Goal: Ask a question: Seek information or help from site administrators or community

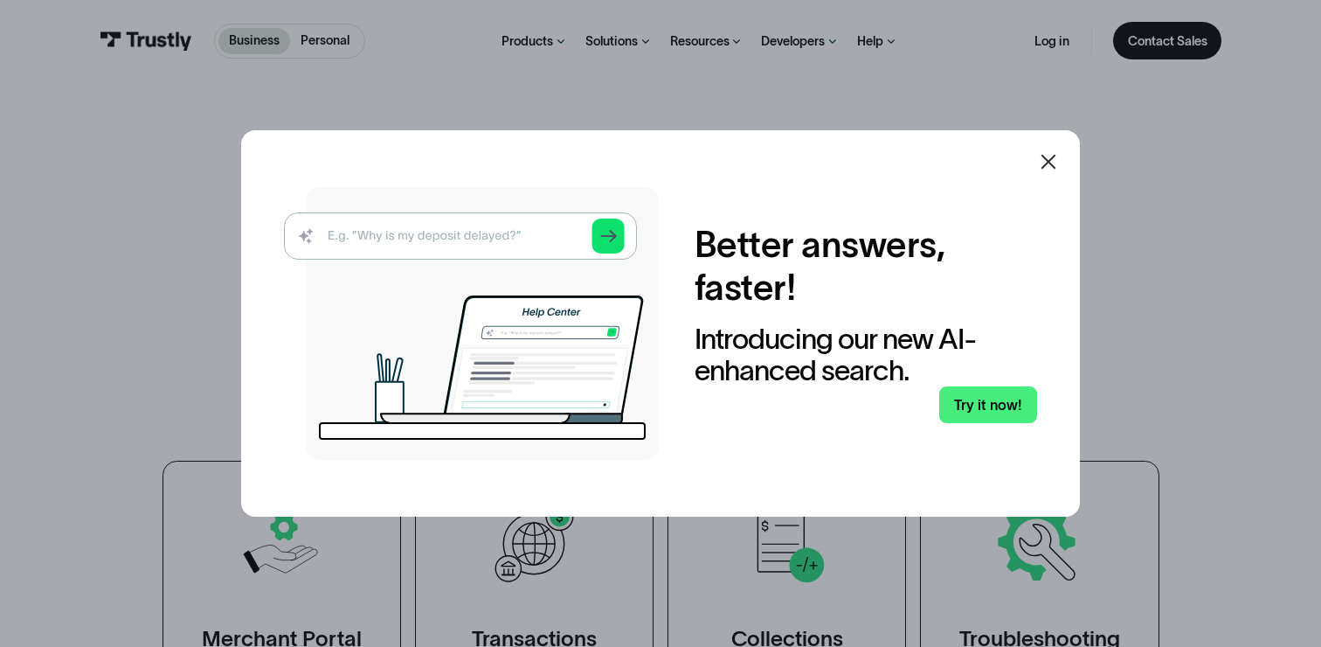
click at [874, 39] on div at bounding box center [660, 323] width 1321 height 647
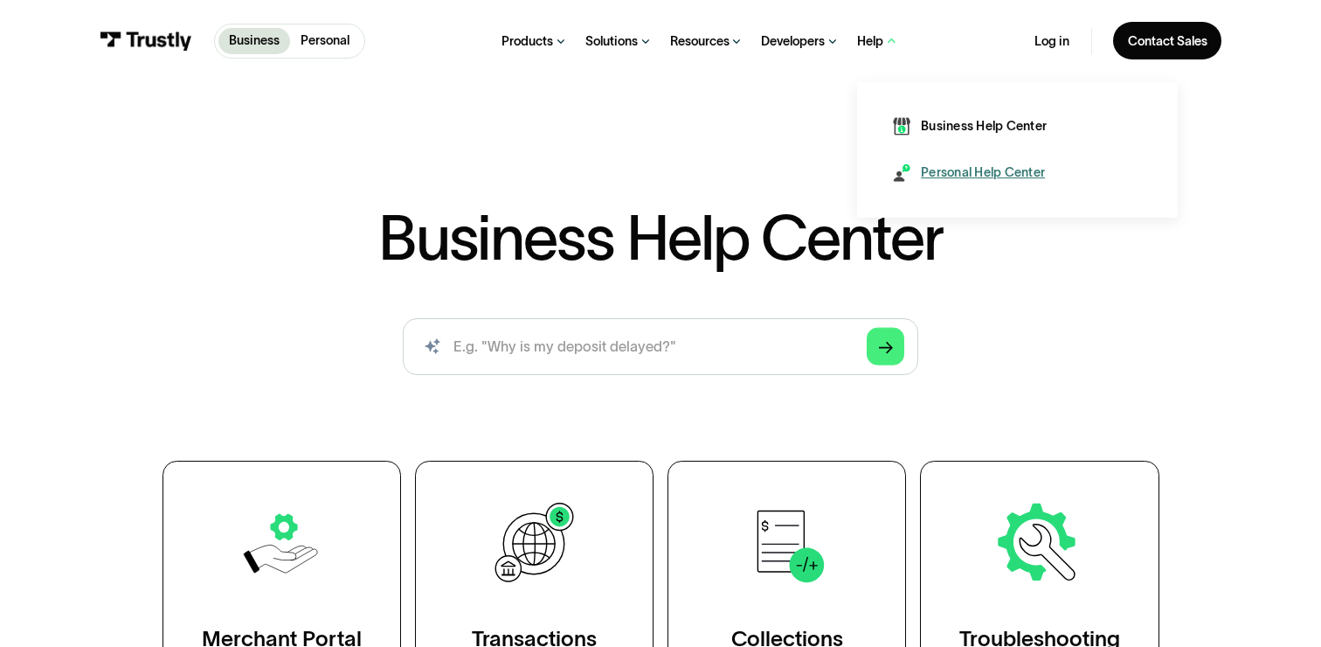
click at [950, 172] on div "Personal Help Center" at bounding box center [983, 171] width 124 height 17
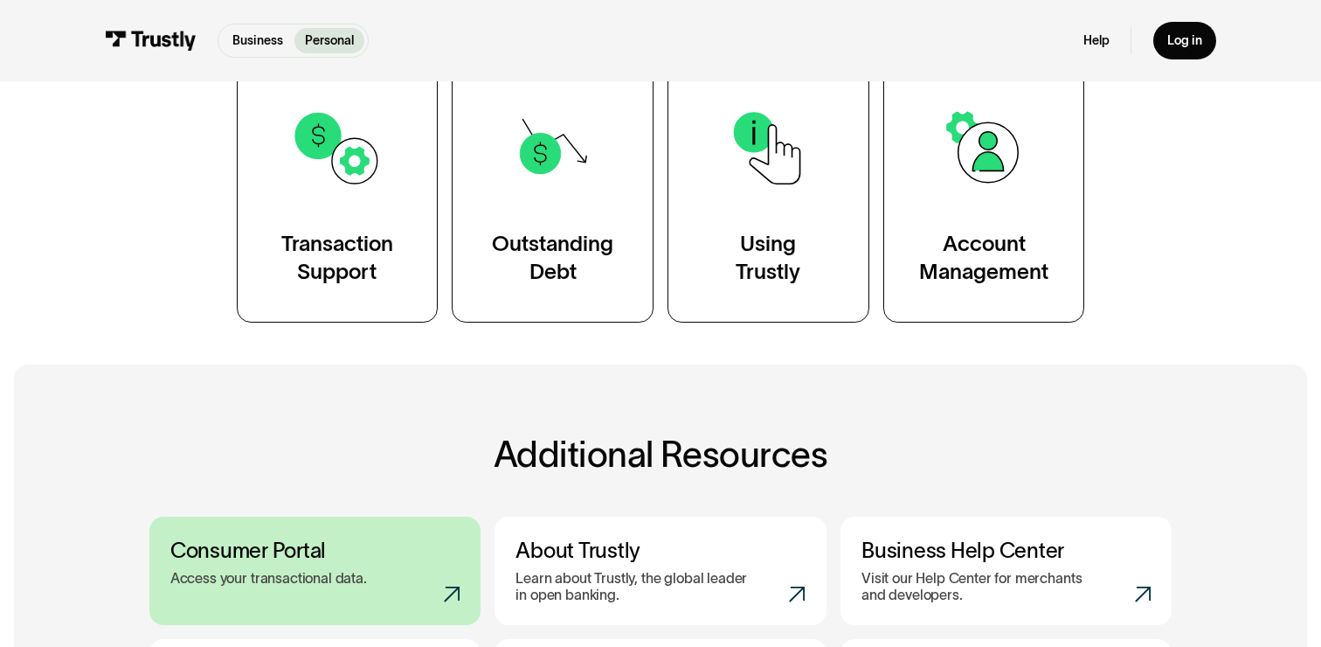
scroll to position [178, 0]
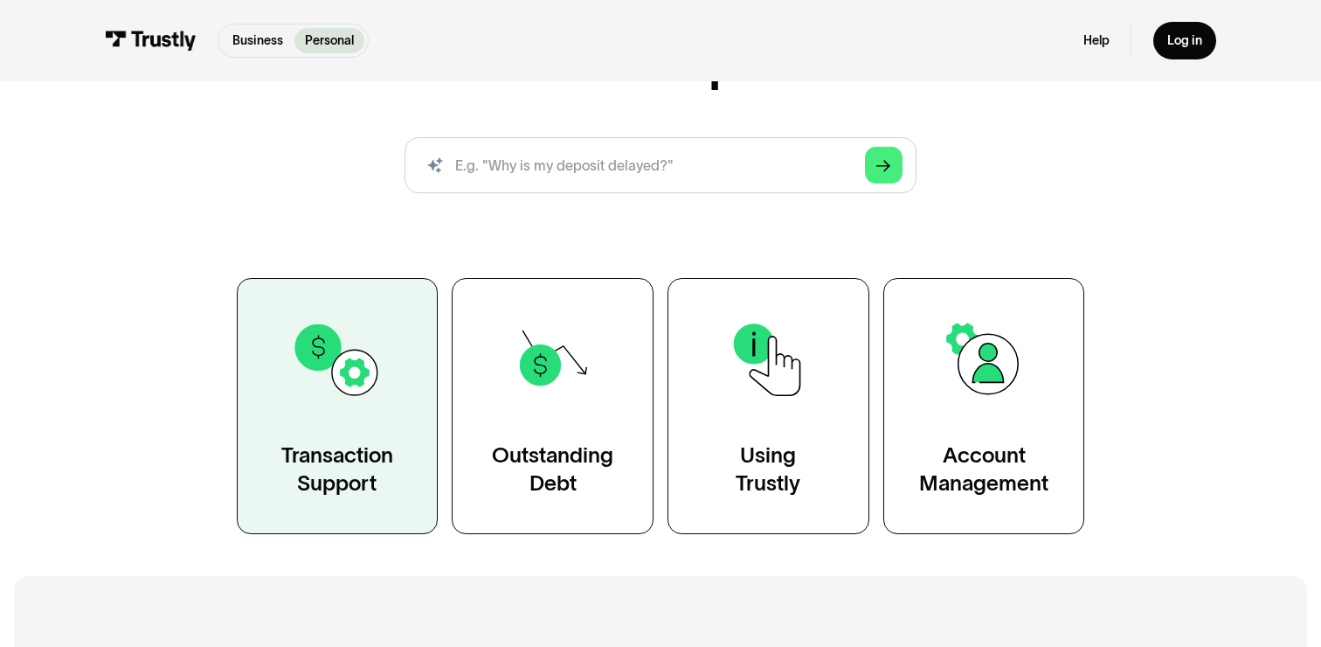
click at [335, 399] on img at bounding box center [337, 360] width 92 height 92
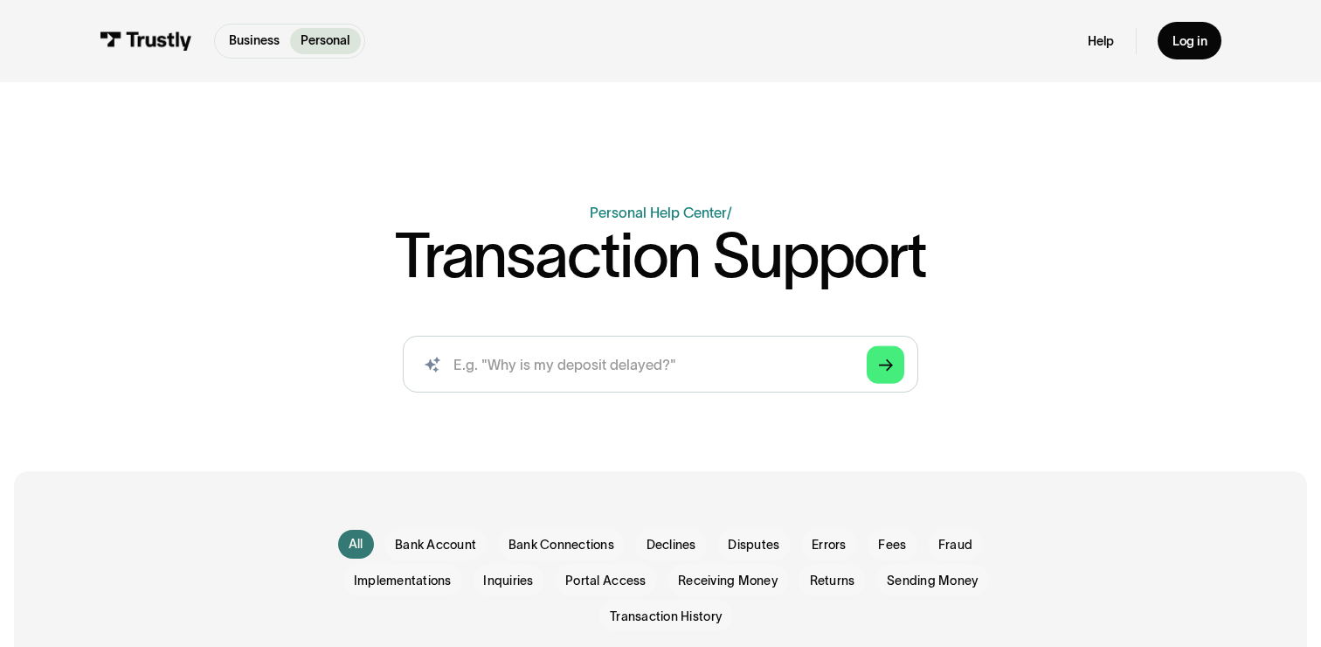
click at [434, 358] on icon "Search" at bounding box center [432, 364] width 17 height 17
click at [668, 209] on link "Personal Help Center" at bounding box center [658, 212] width 137 height 16
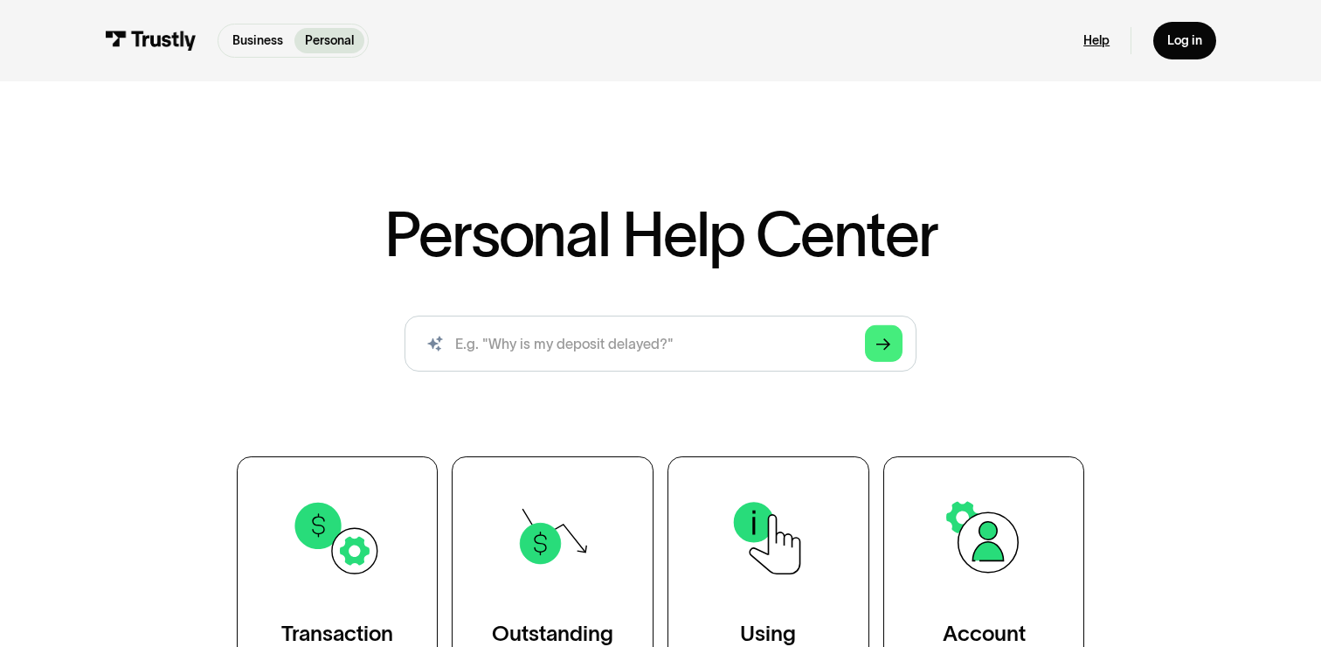
click at [1096, 43] on link "Help" at bounding box center [1097, 40] width 26 height 16
click at [259, 38] on p "Business" at bounding box center [257, 40] width 51 height 18
click at [609, 340] on input "search" at bounding box center [660, 343] width 511 height 57
type input "where is my money"
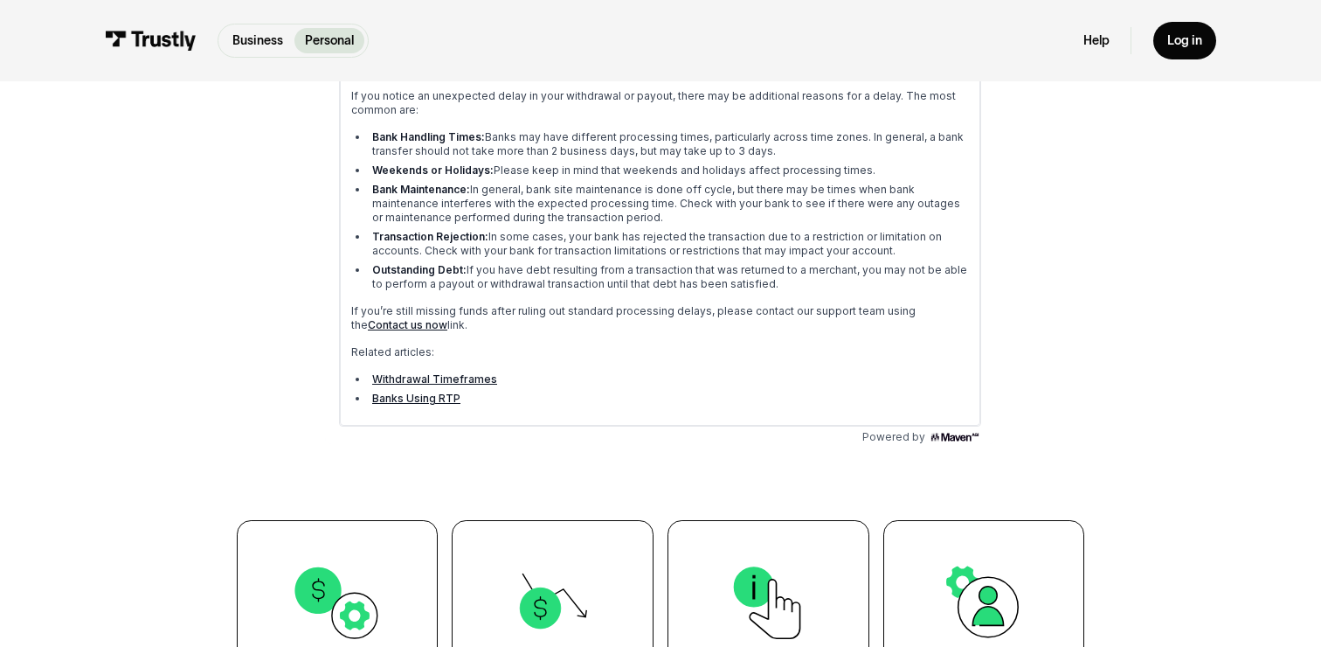
scroll to position [448, 0]
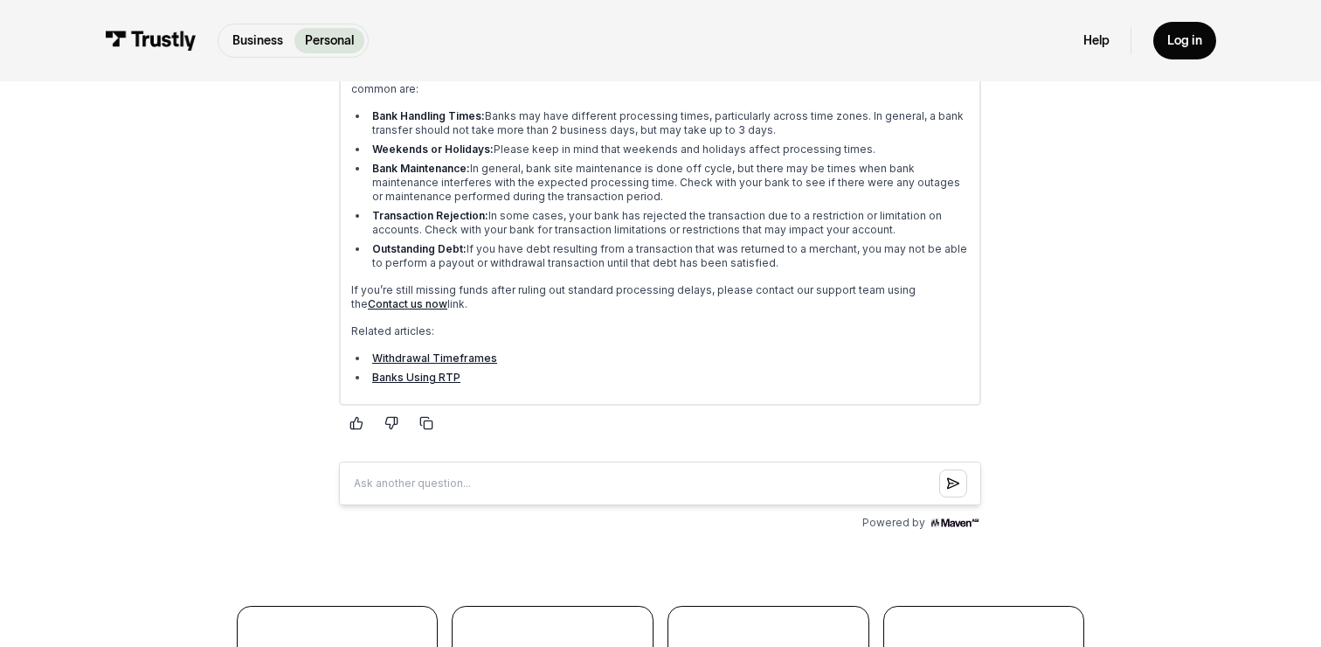
click at [370, 304] on link "Contact us now" at bounding box center [408, 304] width 80 height 13
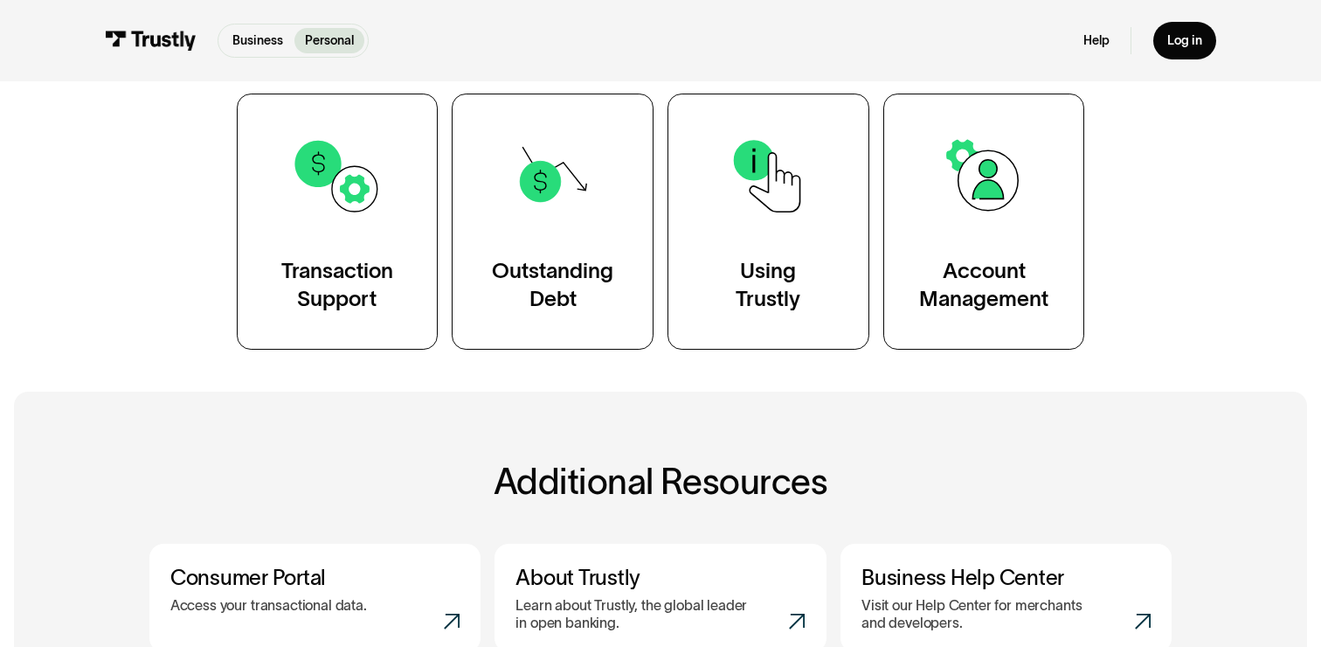
scroll to position [791, 0]
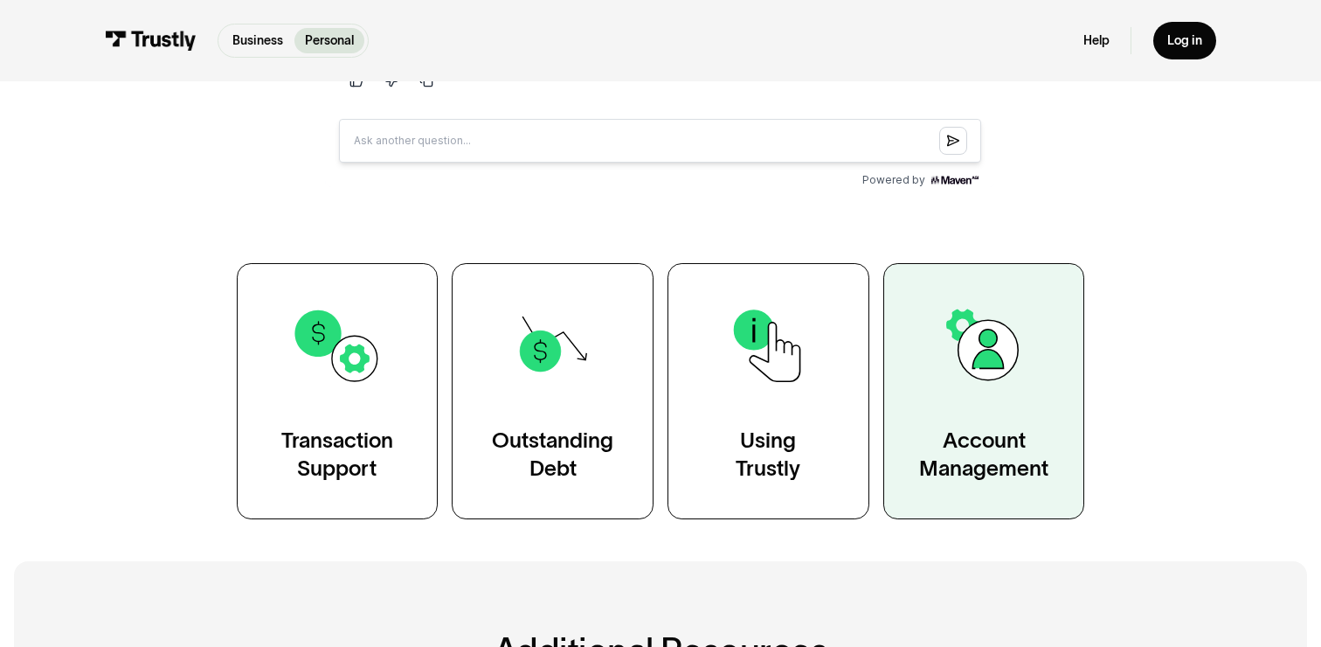
click at [952, 384] on img at bounding box center [985, 346] width 92 height 92
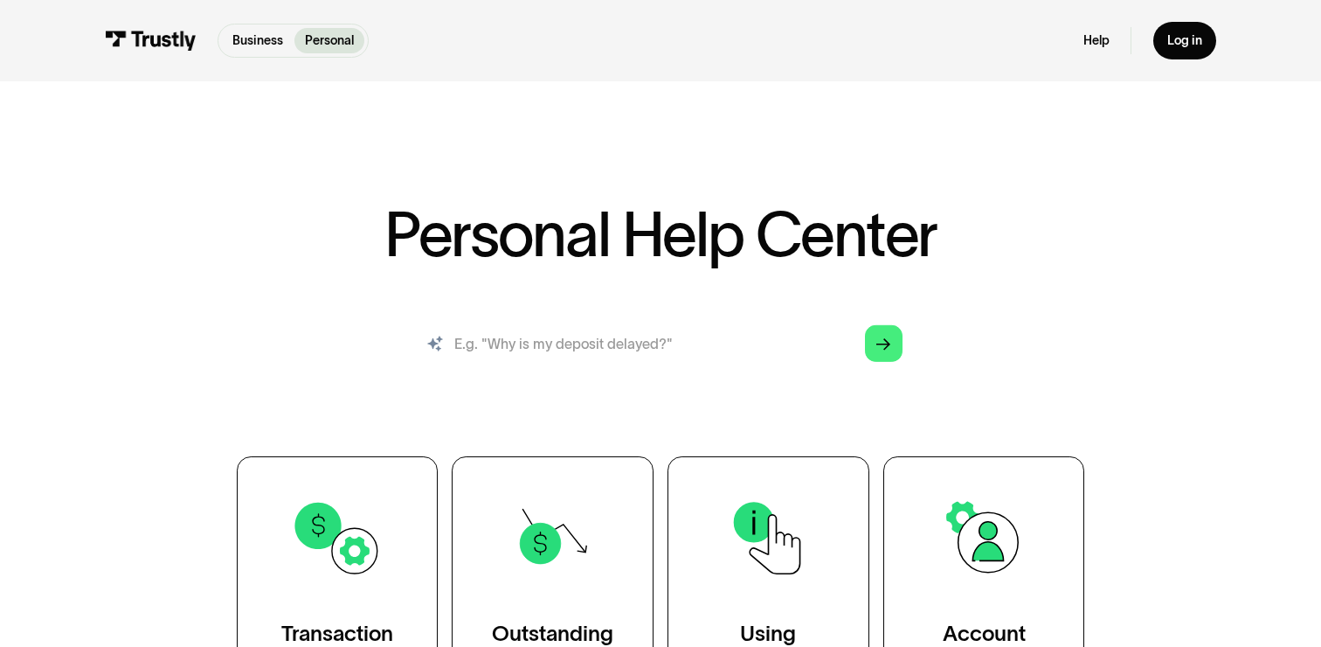
click at [576, 350] on input "search" at bounding box center [660, 343] width 511 height 57
type input "where is my money"
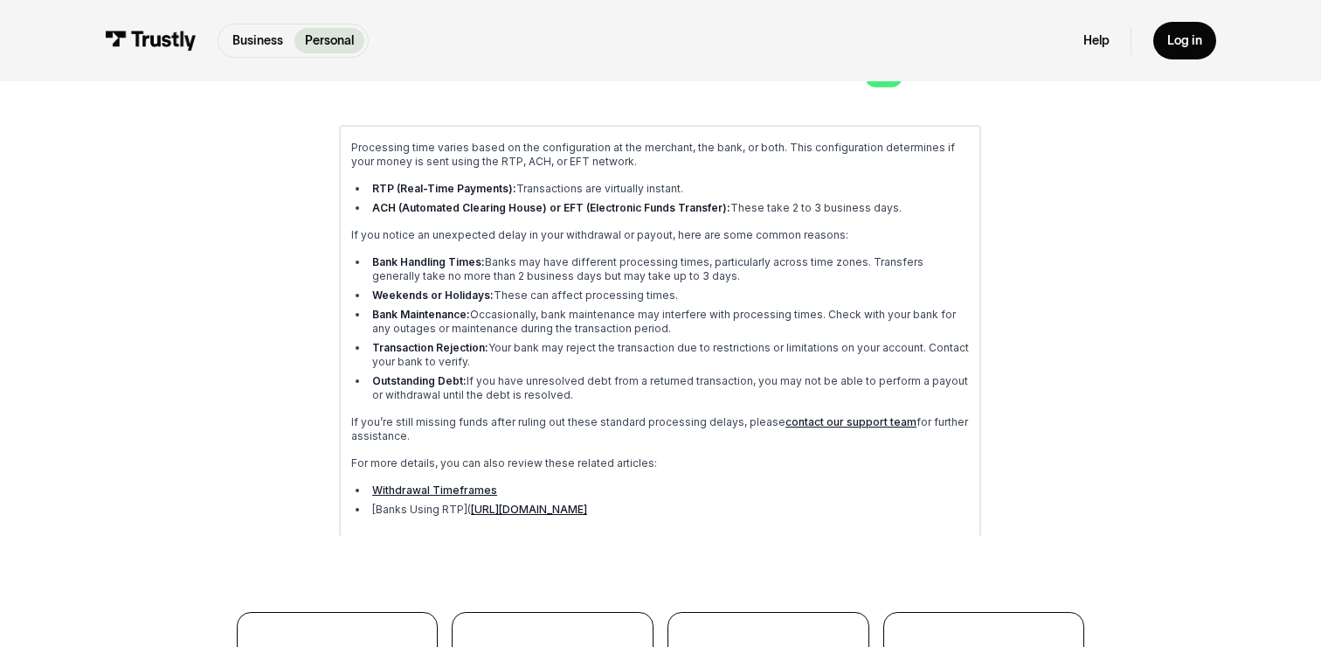
scroll to position [282, 0]
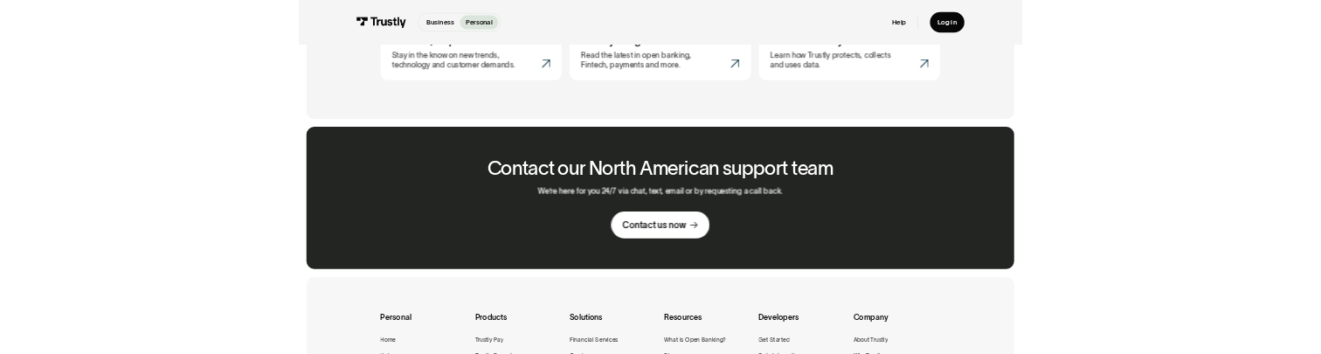
scroll to position [1044, 0]
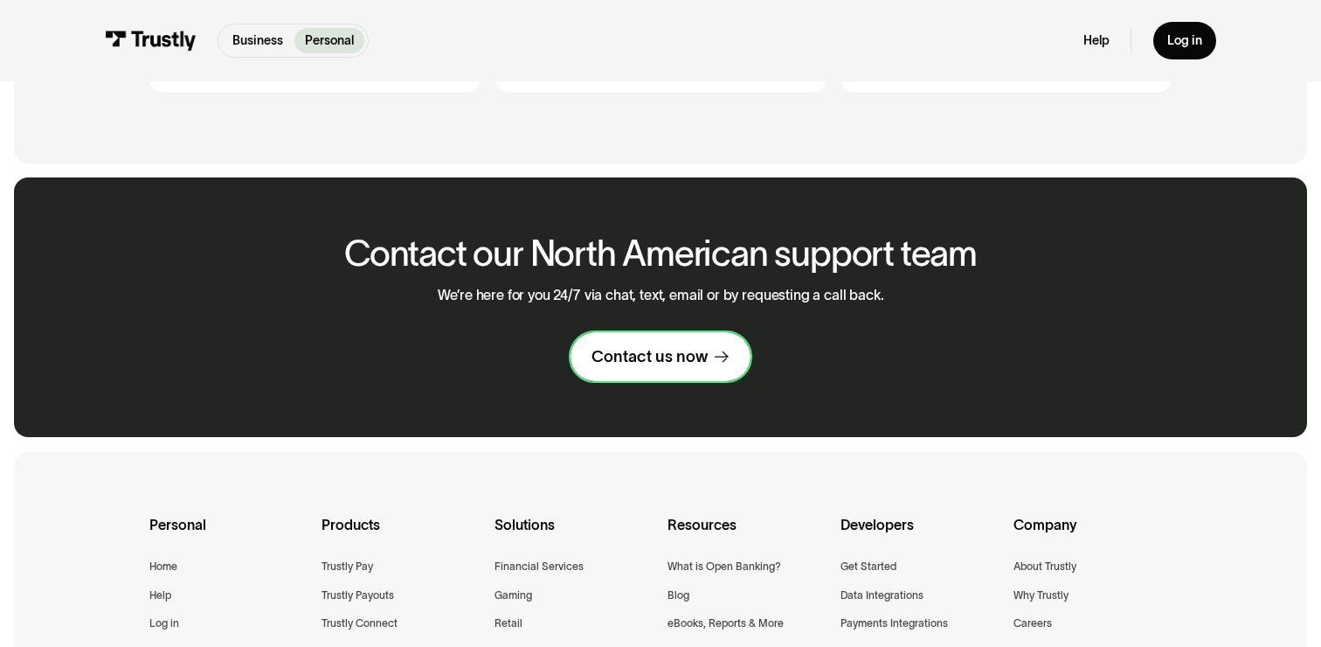
click at [647, 366] on div "Contact us now" at bounding box center [650, 356] width 116 height 21
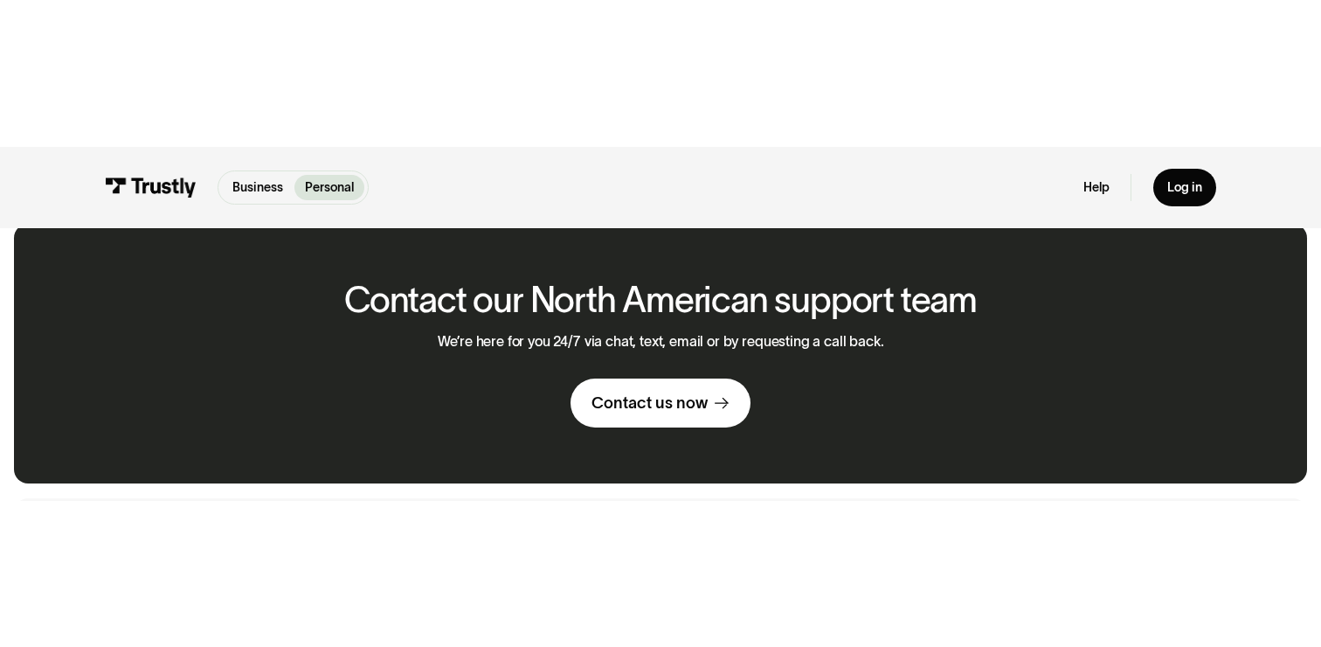
scroll to position [1152, 0]
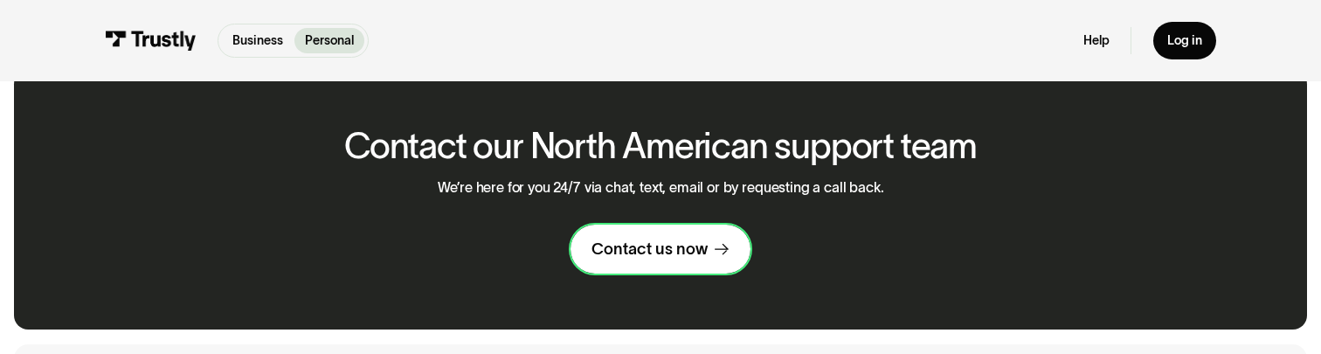
click at [652, 242] on div "Contact us now" at bounding box center [650, 249] width 116 height 21
click at [628, 253] on div "Contact us now" at bounding box center [650, 249] width 116 height 21
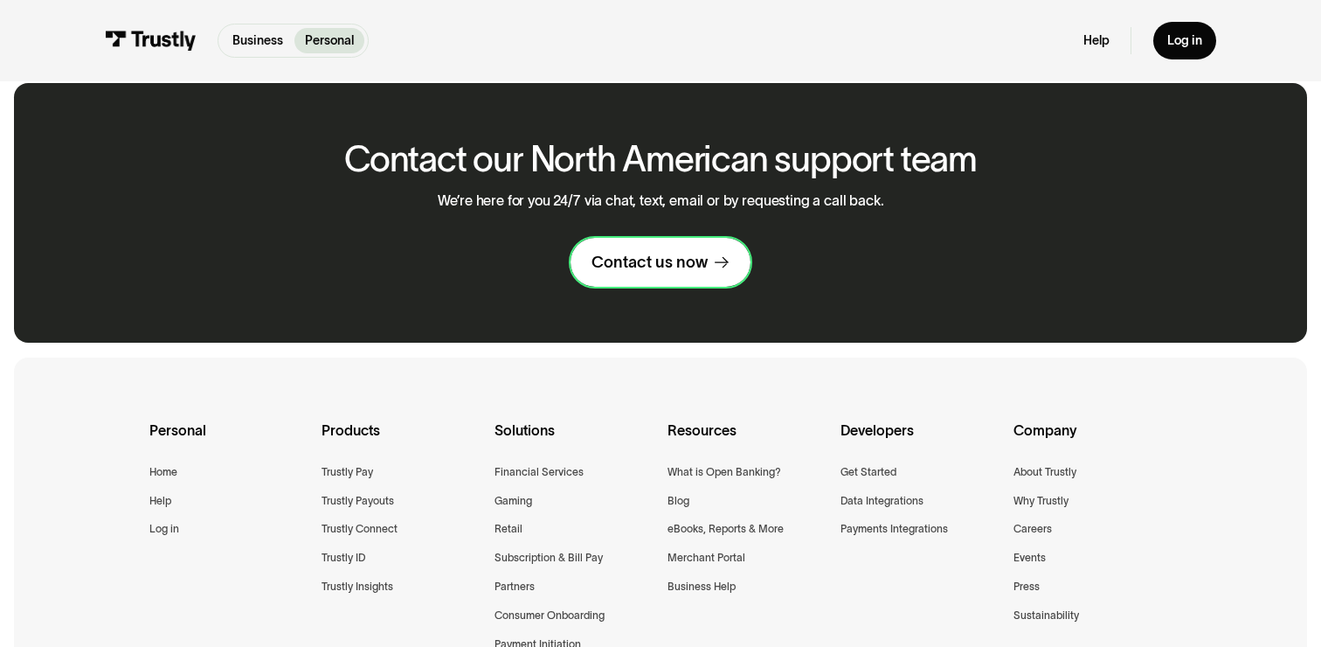
scroll to position [1135, 0]
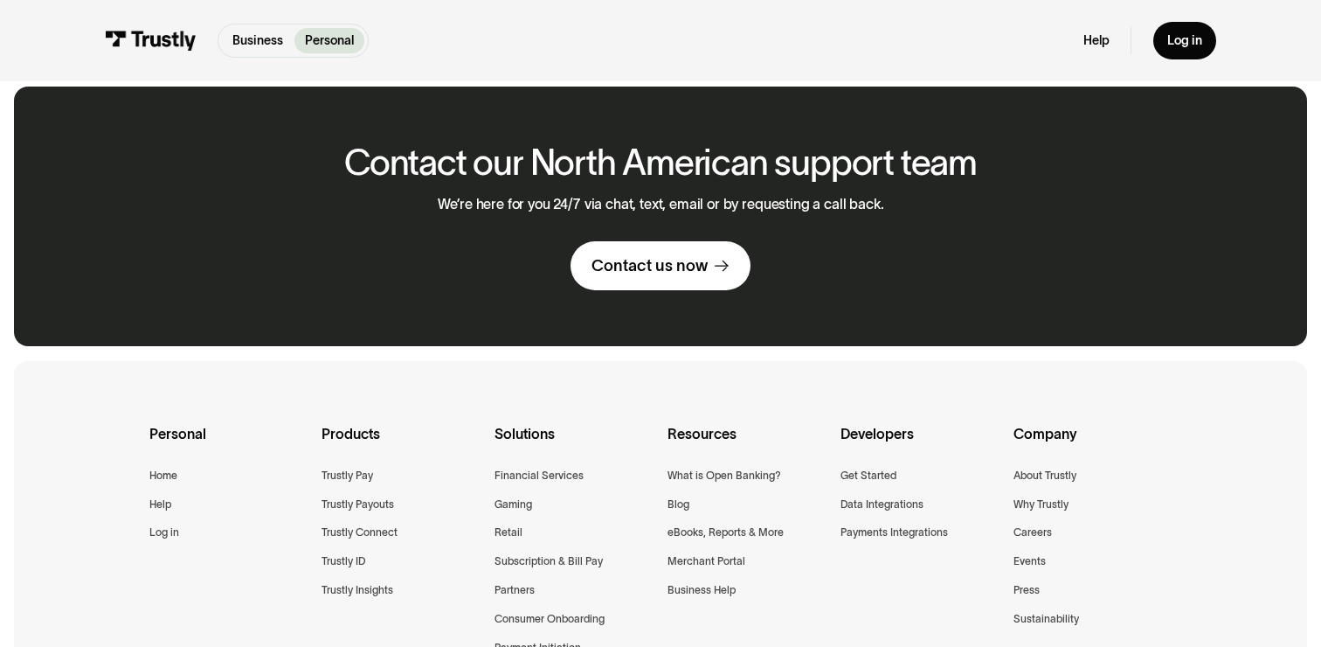
click at [766, 216] on div "We’re here for you 24/7 via chat, text, email or by requesting a call back. Con…" at bounding box center [661, 243] width 447 height 94
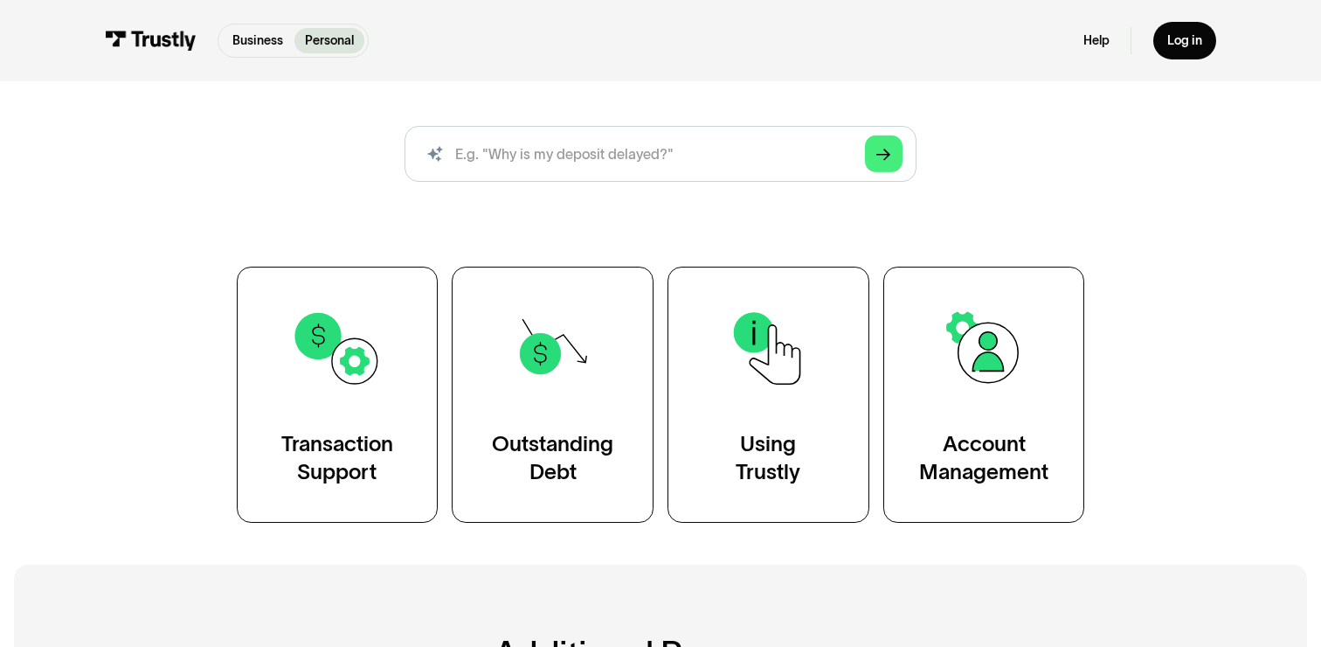
scroll to position [327, 0]
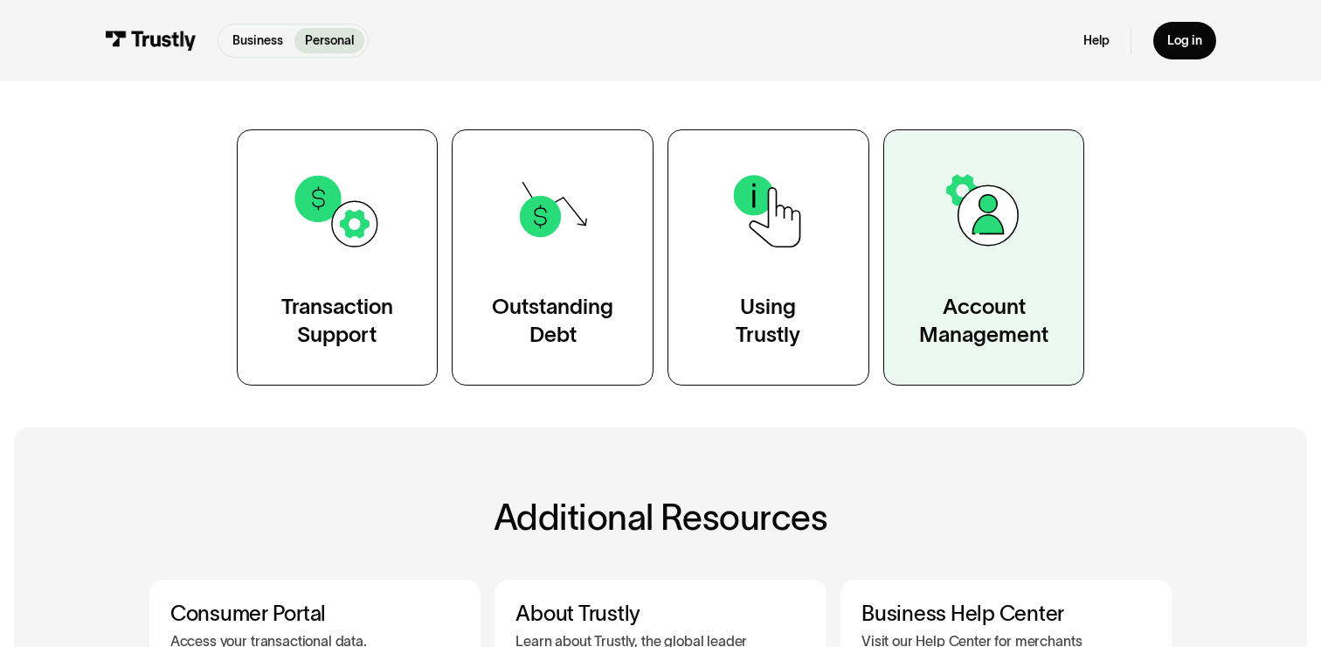
click at [960, 257] on link "Account Management" at bounding box center [985, 257] width 202 height 256
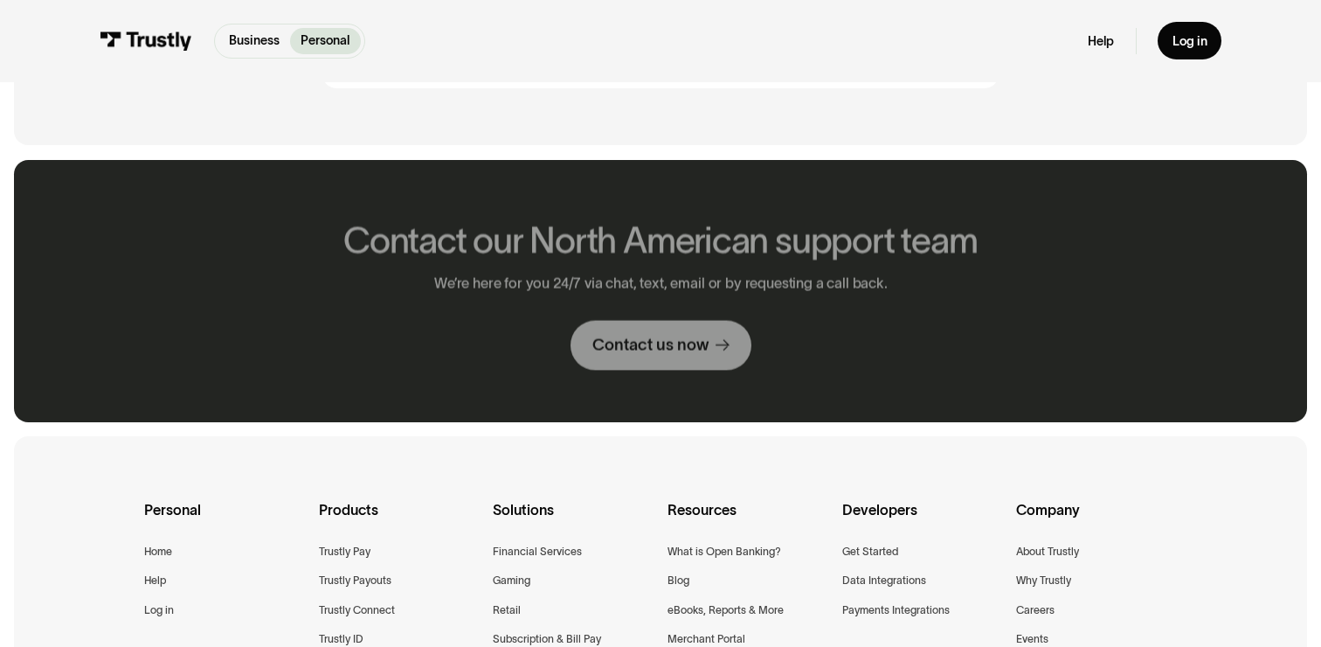
scroll to position [1855, 0]
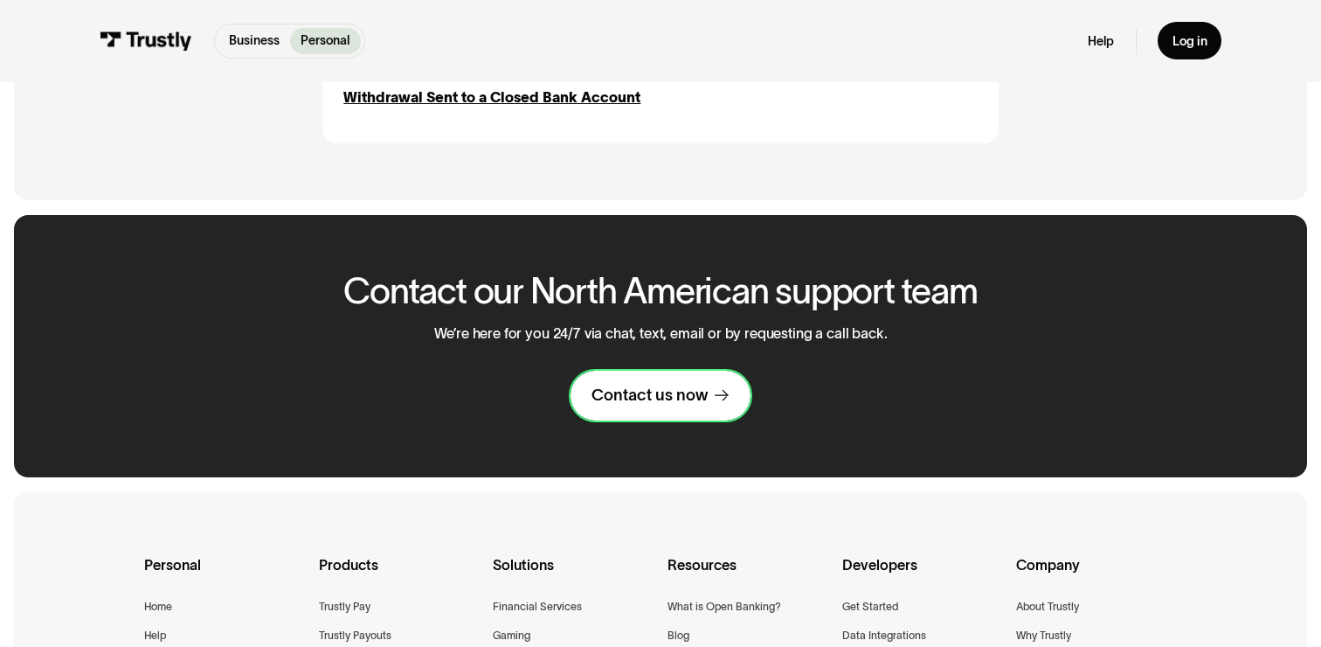
click at [655, 399] on div "Contact us now" at bounding box center [650, 395] width 116 height 21
